Goal: Task Accomplishment & Management: Manage account settings

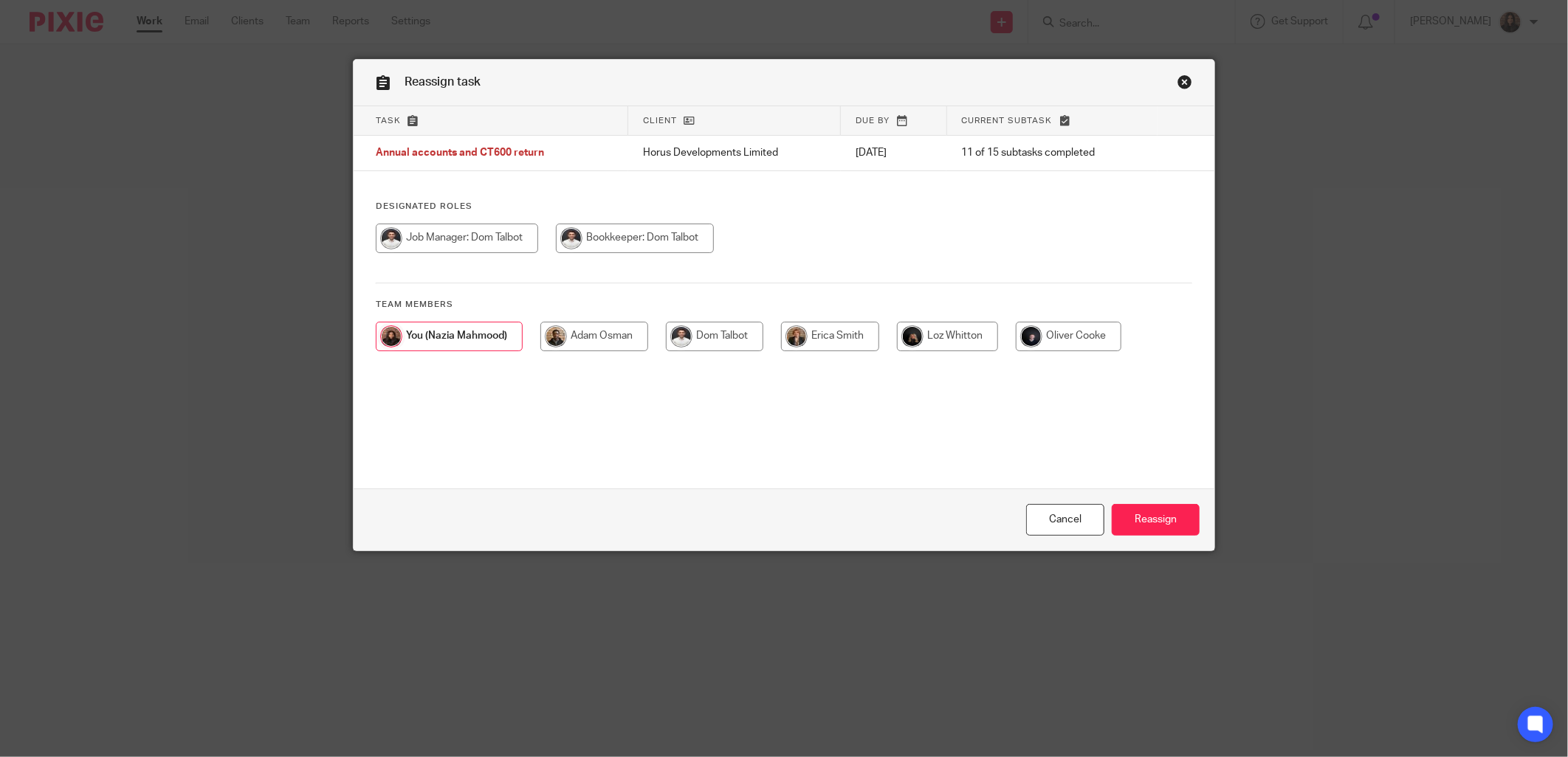
click at [486, 245] on input "radio" at bounding box center [457, 238] width 162 height 30
radio input "true"
drag, startPoint x: 1174, startPoint y: 520, endPoint x: 1090, endPoint y: 494, distance: 87.9
click at [1175, 520] on input "Reassign" at bounding box center [1156, 520] width 88 height 32
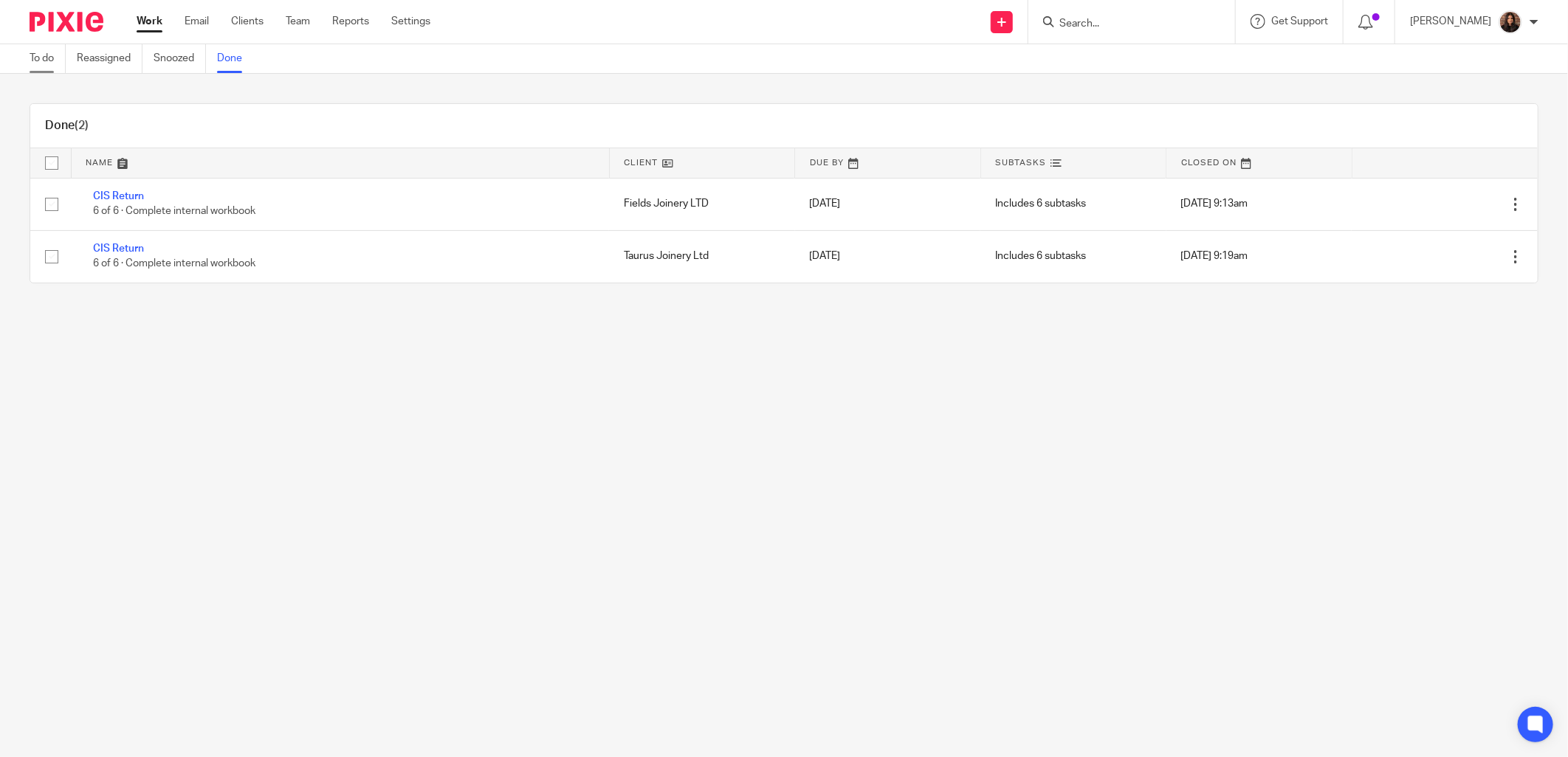
click at [49, 58] on link "To do" at bounding box center [47, 59] width 36 height 29
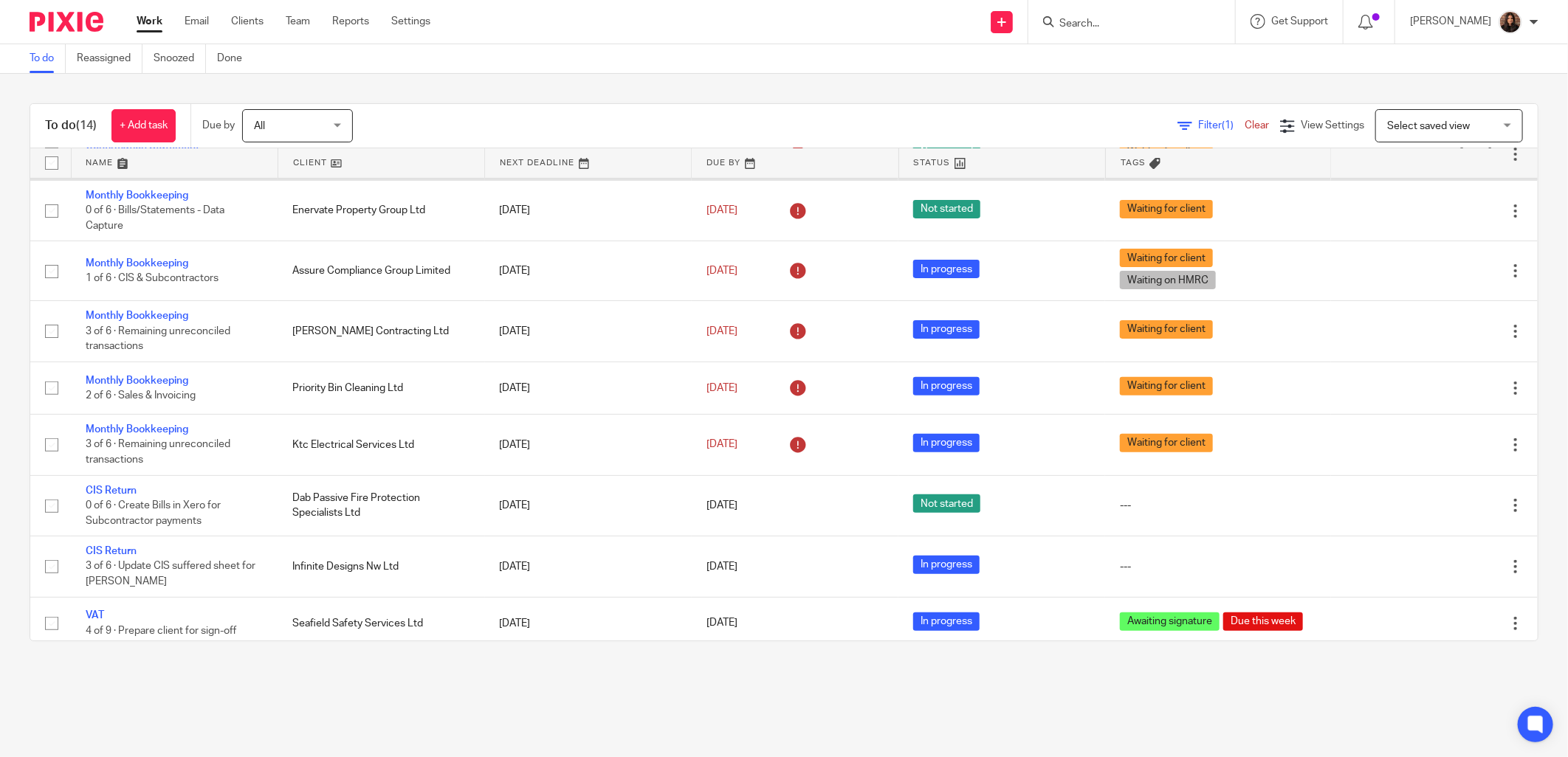
scroll to position [273, 0]
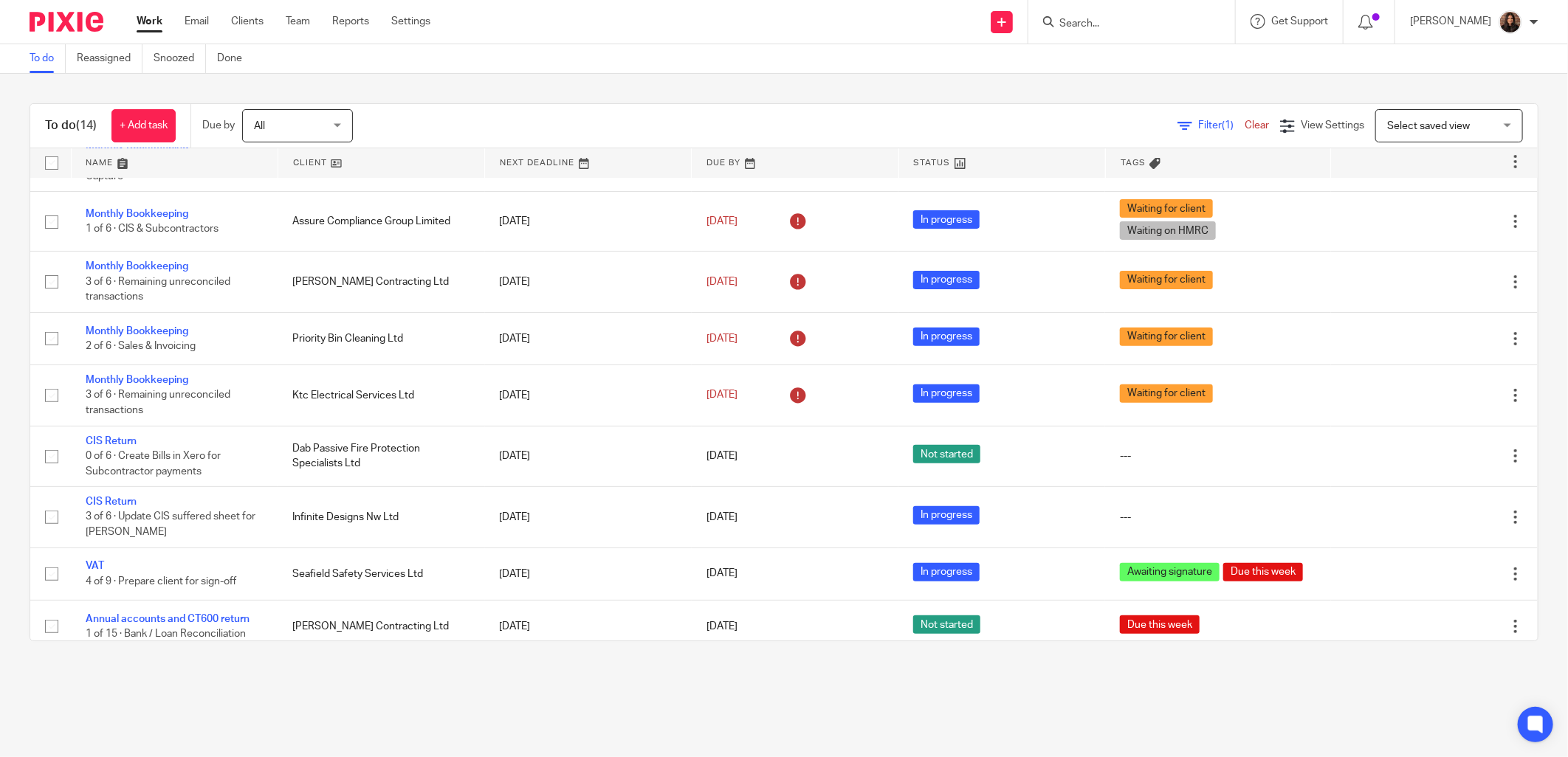
click at [1101, 23] on input "Search" at bounding box center [1124, 24] width 133 height 13
type input "wjr"
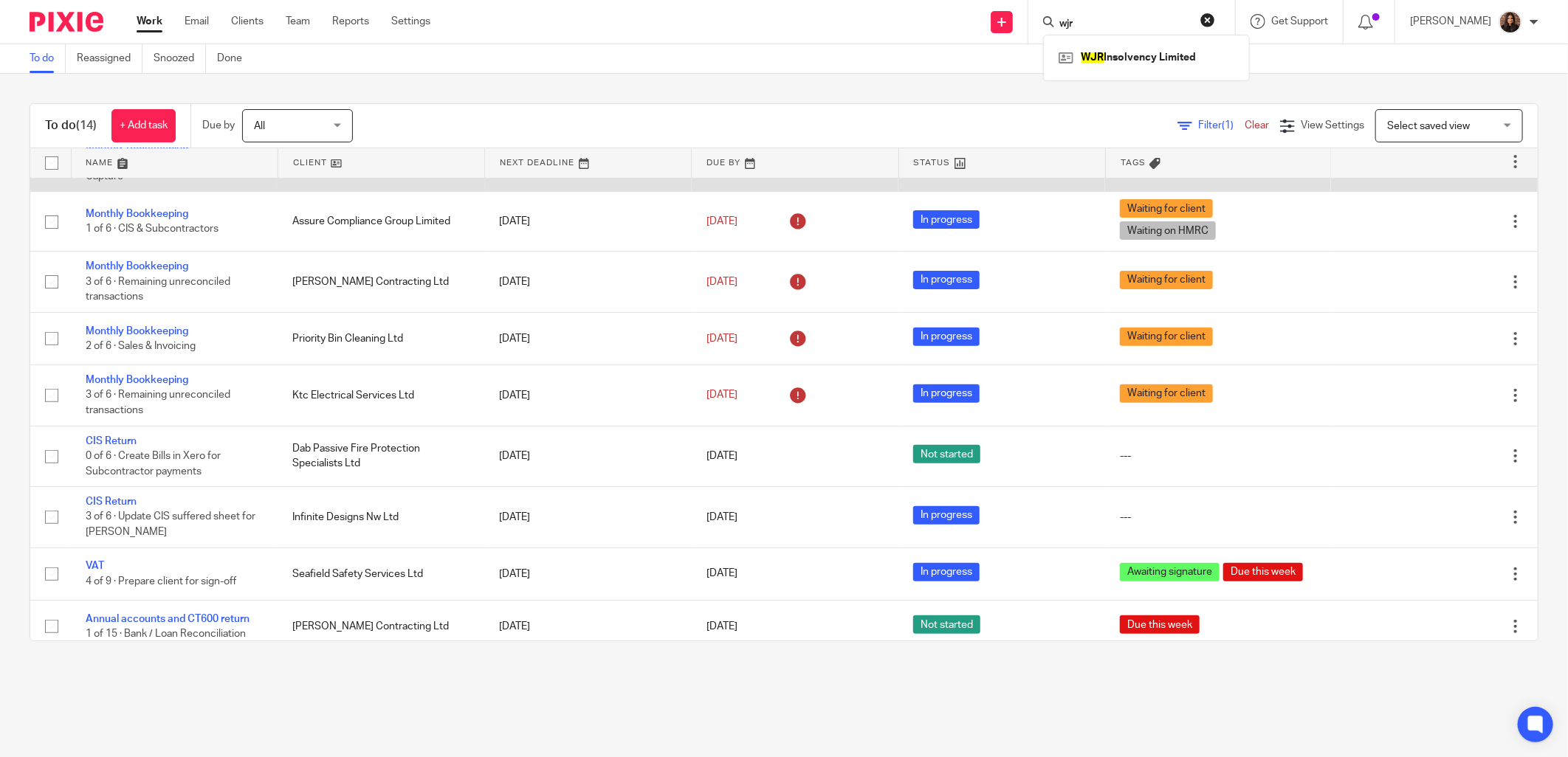
scroll to position [352, 0]
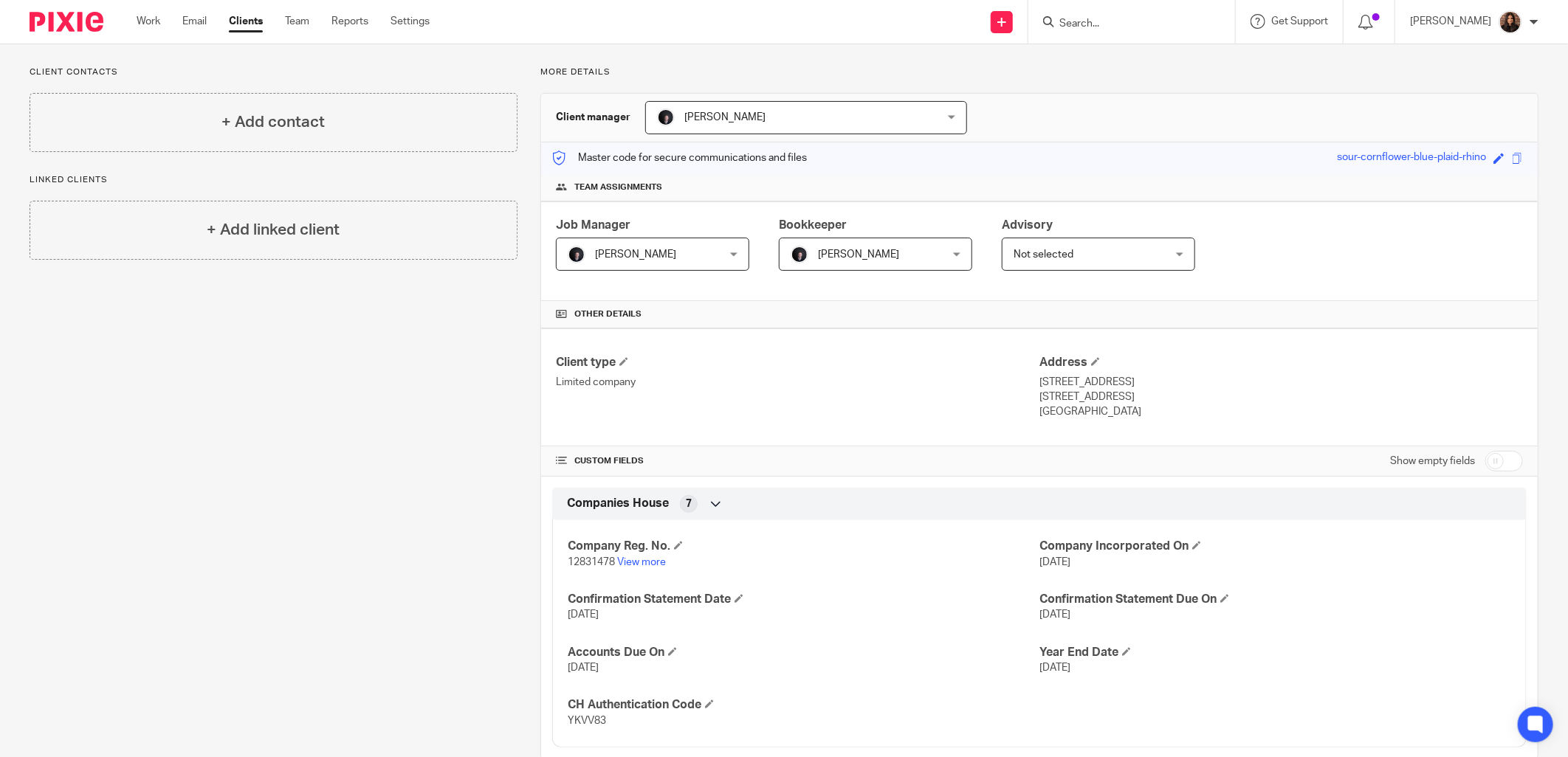
scroll to position [123, 0]
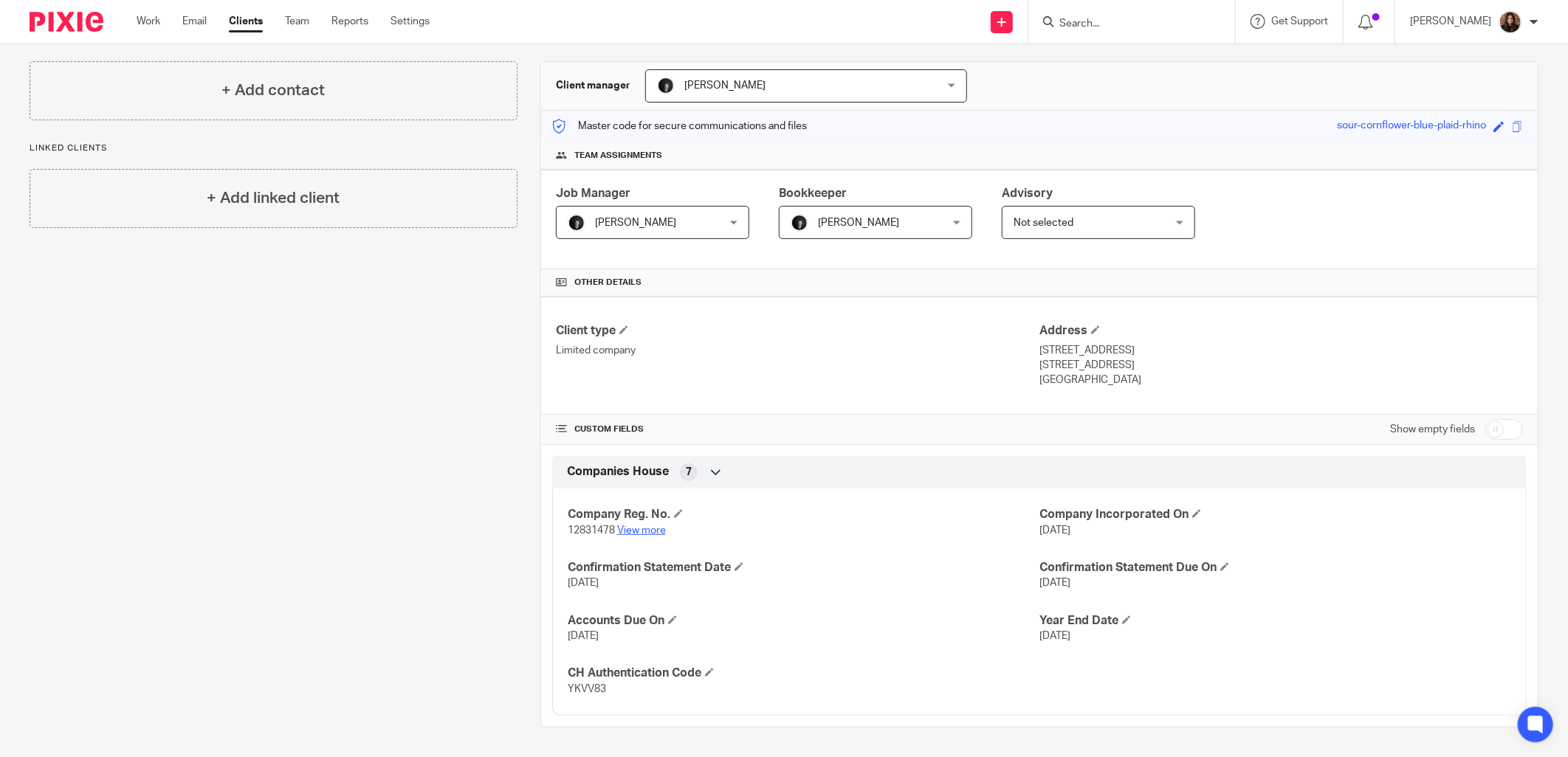
click at [652, 528] on link "View more" at bounding box center [642, 530] width 48 height 10
click at [1107, 23] on input "Search" at bounding box center [1124, 24] width 133 height 13
type input "[PERSON_NAME]"
